Goal: Task Accomplishment & Management: Manage account settings

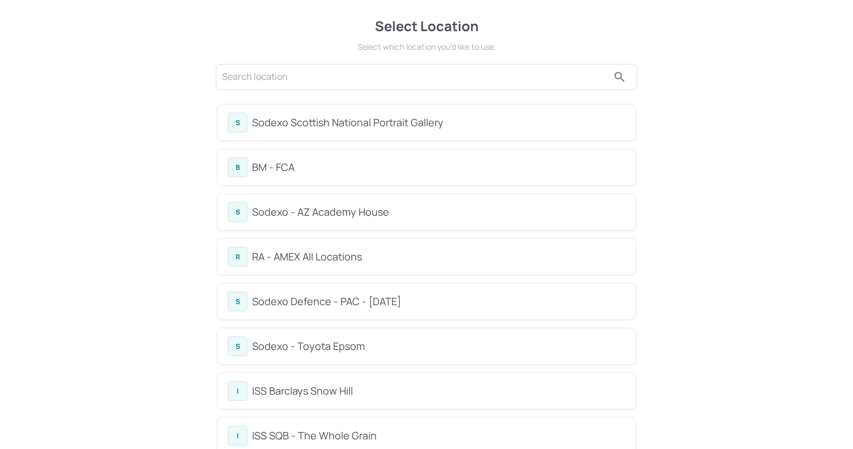
click at [478, 160] on div "BM - FCA" at bounding box center [438, 167] width 373 height 15
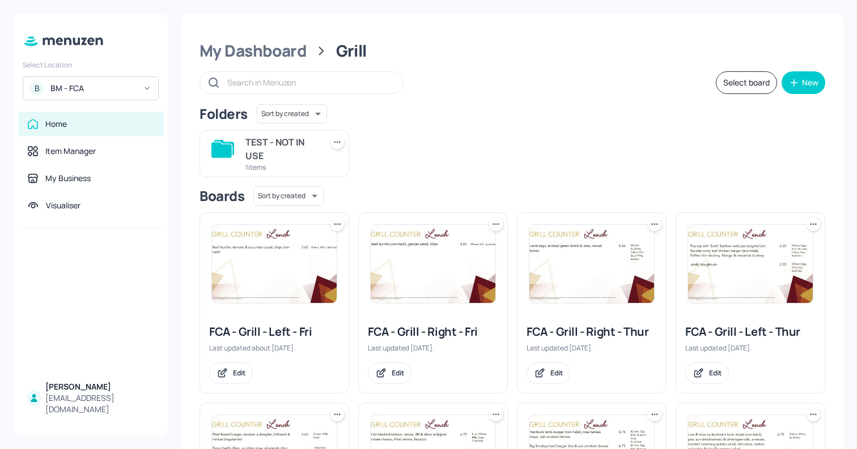
click at [336, 226] on icon at bounding box center [336, 224] width 11 height 11
click at [323, 252] on div "Rename" at bounding box center [293, 247] width 91 height 19
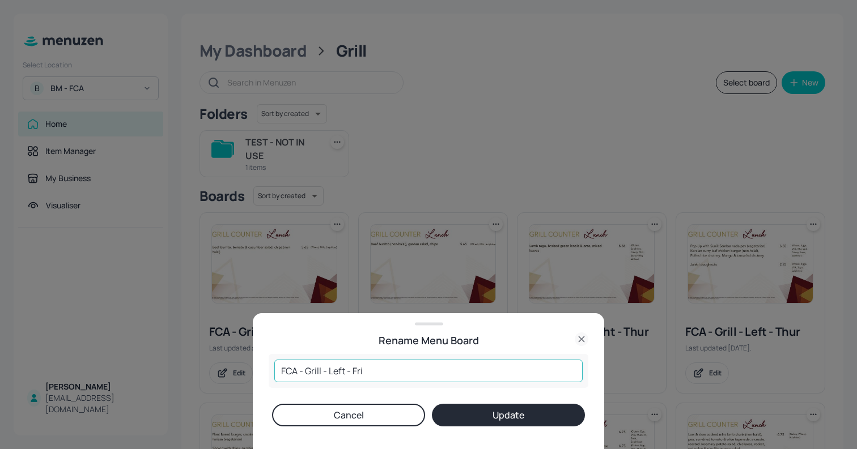
click at [278, 369] on input "FCA - Grill - Left - Fri" at bounding box center [428, 371] width 308 height 23
type input "NOT IN USE - FCA - Grill - Left - Fri"
click at [432, 404] on button "Update" at bounding box center [508, 415] width 153 height 23
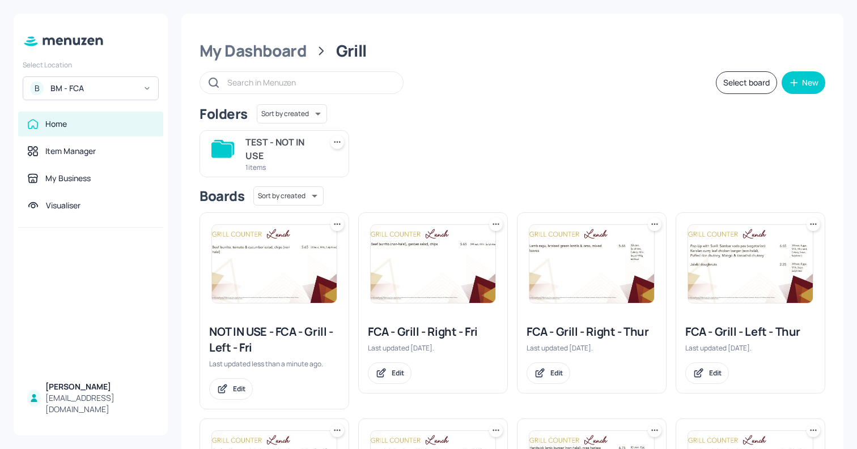
click at [810, 226] on icon at bounding box center [812, 224] width 11 height 11
click at [781, 249] on div "Rename" at bounding box center [766, 247] width 91 height 19
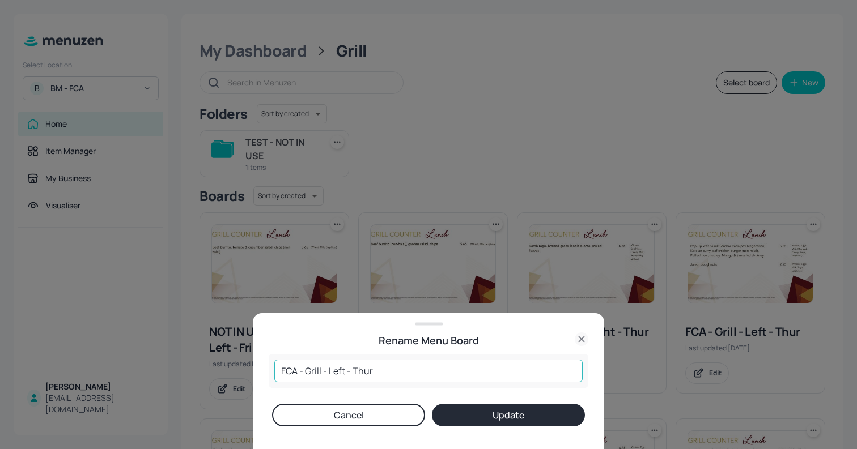
click at [278, 369] on input "FCA - Grill - Left - Thur" at bounding box center [428, 371] width 308 height 23
type input "NOT IN USE - FCA - Grill - Left - Thur"
click at [432, 404] on button "Update" at bounding box center [508, 415] width 153 height 23
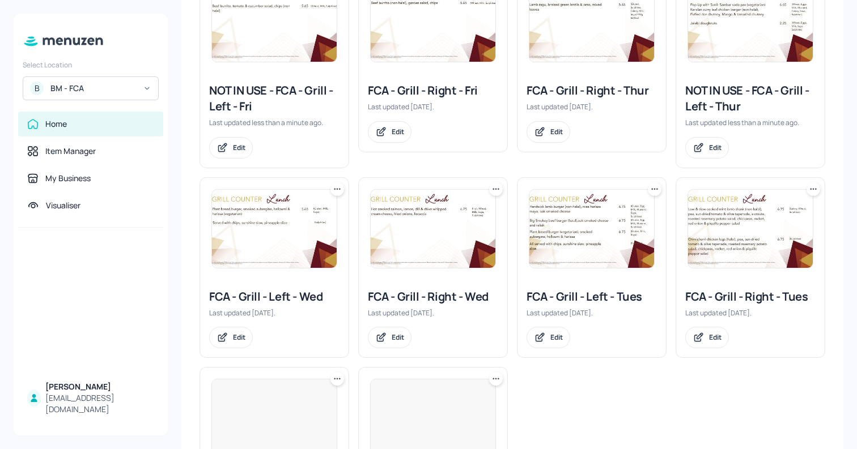
scroll to position [243, 0]
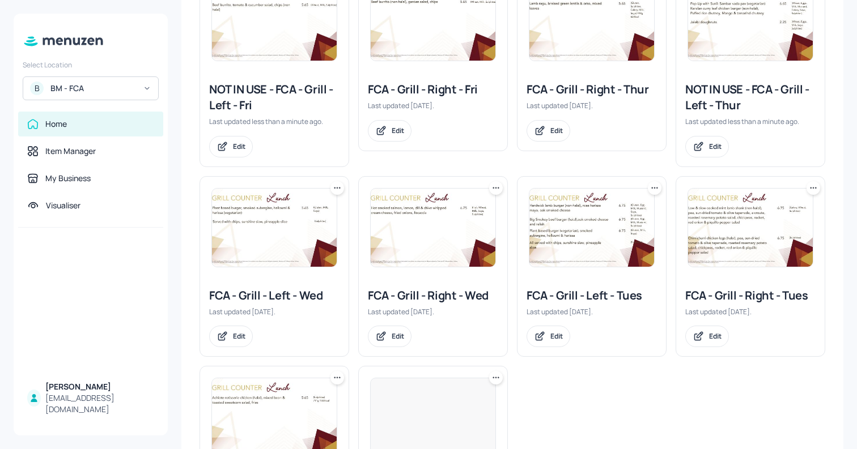
click at [340, 188] on icon at bounding box center [336, 187] width 11 height 11
click at [320, 212] on div "Rename" at bounding box center [293, 211] width 91 height 19
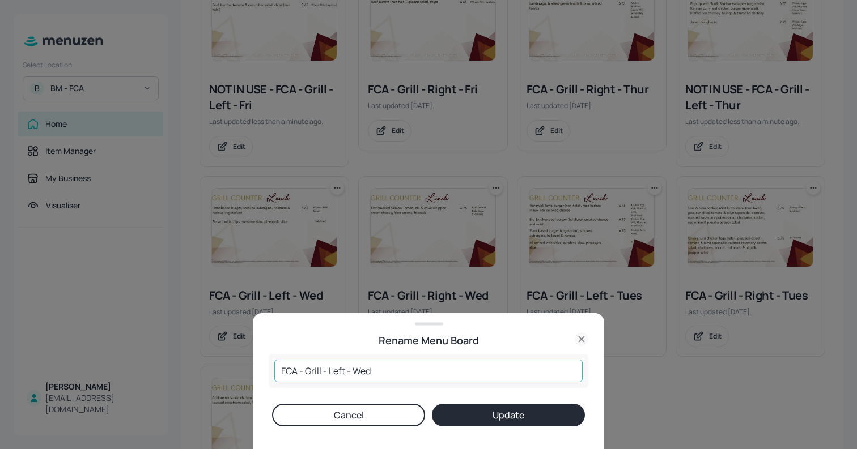
click at [280, 369] on input "FCA - Grill - Left - Wed" at bounding box center [428, 371] width 308 height 23
paste input "NOT IN USE -"
type input "NOT IN USE - FCA - Grill - Left - Wed"
click at [554, 422] on button "Update" at bounding box center [508, 415] width 153 height 23
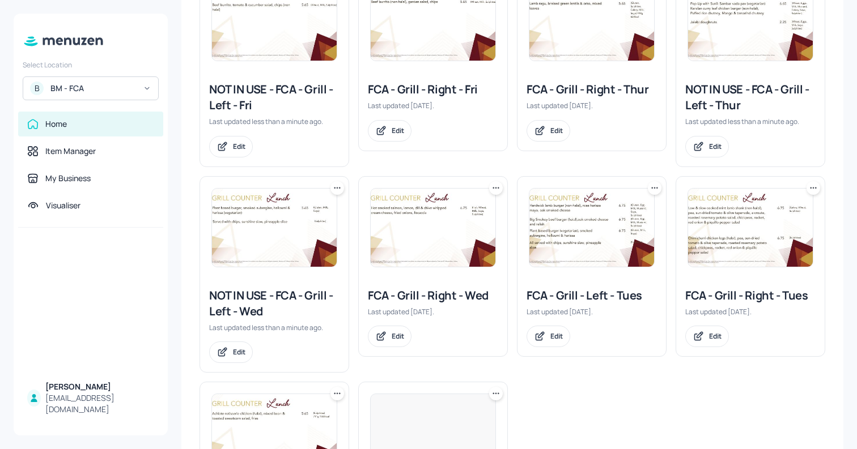
click at [650, 185] on icon at bounding box center [654, 187] width 11 height 11
click at [606, 211] on p "Rename" at bounding box center [594, 211] width 26 height 10
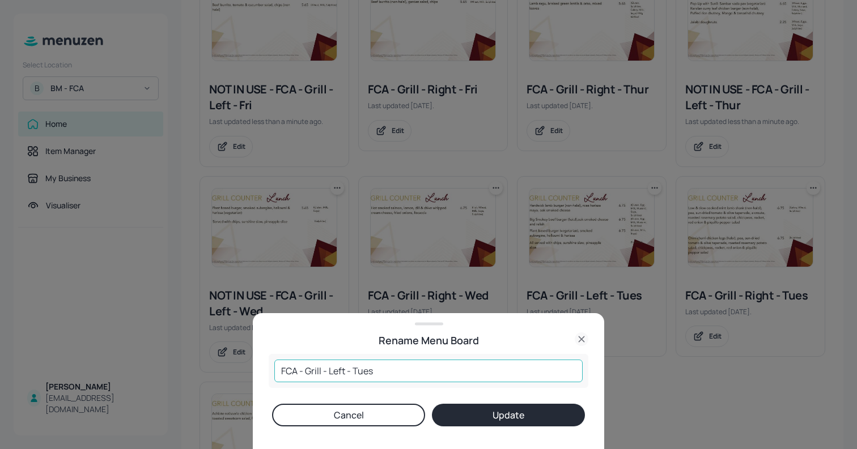
click at [277, 373] on input "FCA - Grill - Left - Tues" at bounding box center [428, 371] width 308 height 23
paste input "NOT IN USE -"
type input "NOT IN USE - FCA - Grill - Left - Tues"
click at [554, 417] on button "Update" at bounding box center [508, 415] width 153 height 23
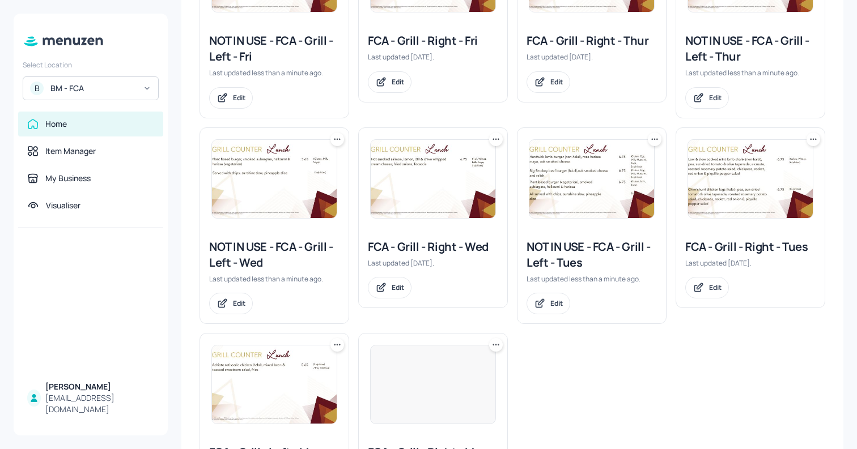
scroll to position [383, 0]
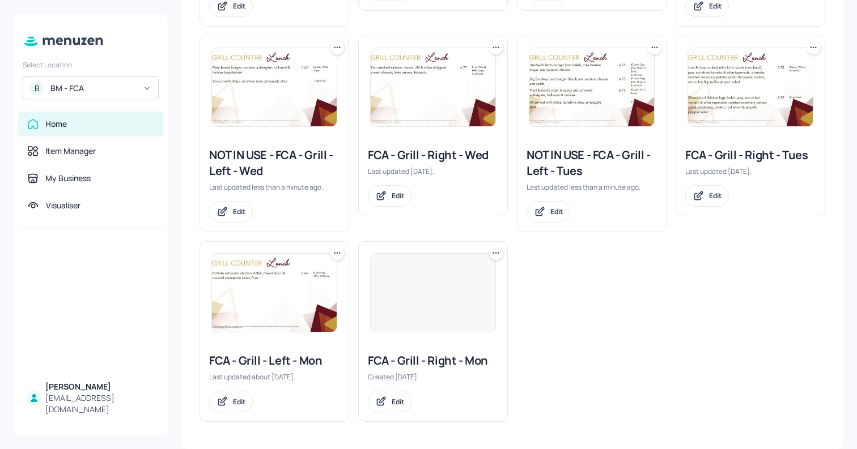
click at [337, 255] on icon at bounding box center [336, 253] width 11 height 11
click at [319, 275] on div "Rename" at bounding box center [293, 276] width 91 height 19
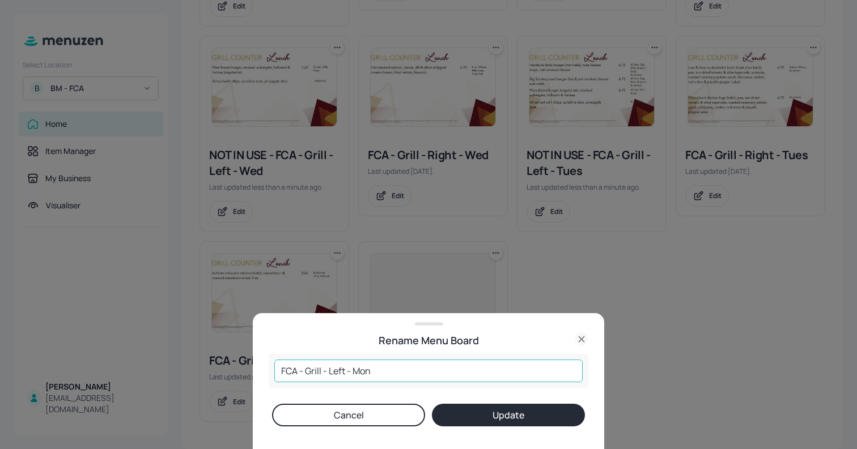
click at [280, 368] on input "FCA - Grill - Left - Mon" at bounding box center [428, 371] width 308 height 23
paste input "NOT IN USE -"
type input "NOT IN USE - FCA - Grill - Left - Mon"
click at [506, 411] on button "Update" at bounding box center [508, 415] width 153 height 23
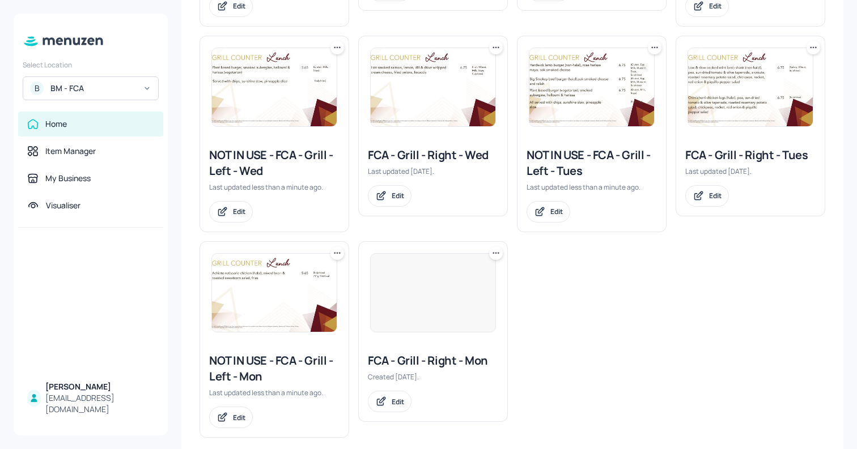
scroll to position [0, 0]
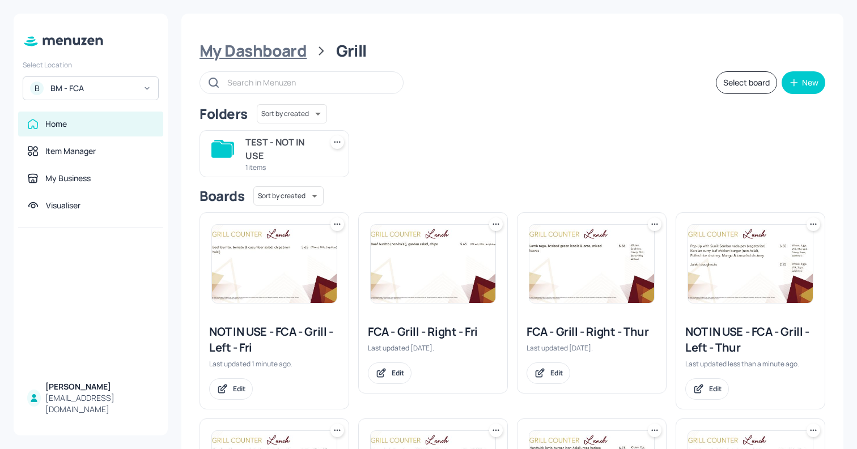
click at [246, 45] on div "My Dashboard" at bounding box center [252, 51] width 107 height 20
